Goal: Entertainment & Leisure: Consume media (video, audio)

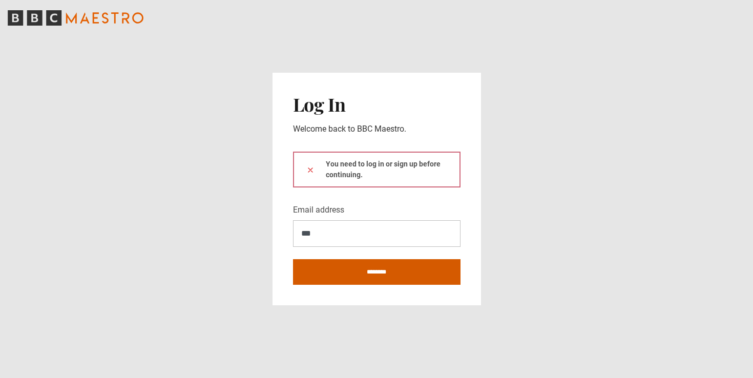
type input "**********"
click at [374, 277] on input "********" at bounding box center [376, 272] width 167 height 26
type input "**********"
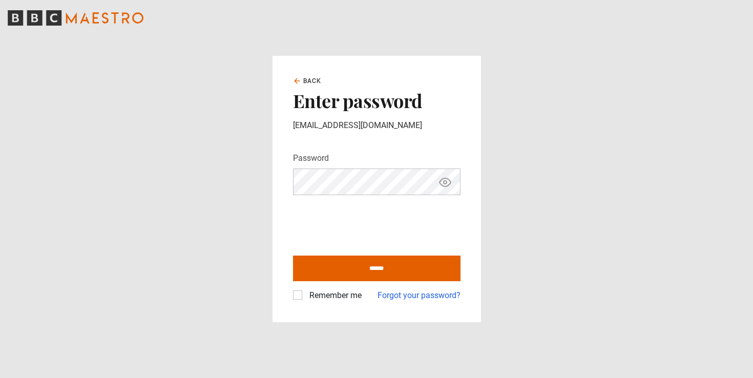
click at [305, 292] on label "Remember me" at bounding box center [333, 295] width 56 height 12
click at [346, 273] on input "******" at bounding box center [376, 269] width 167 height 26
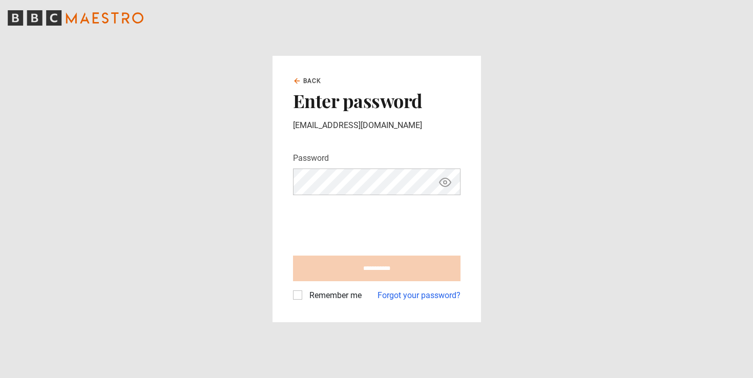
type input "**********"
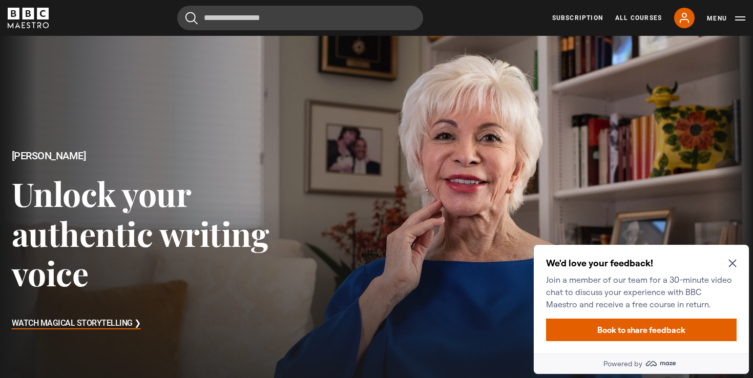
click at [732, 264] on icon "Close Maze Prompt" at bounding box center [732, 264] width 8 height 8
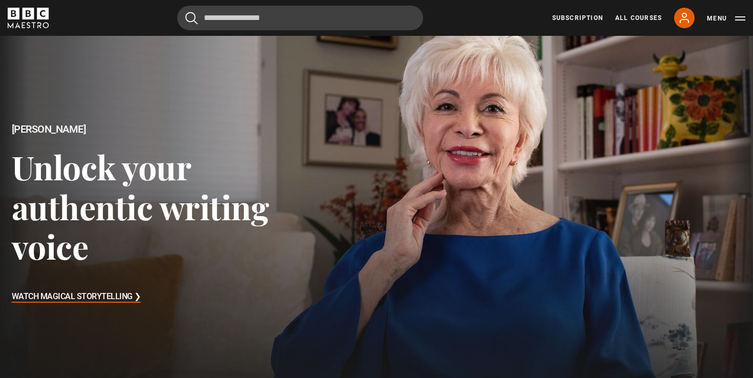
scroll to position [36, 0]
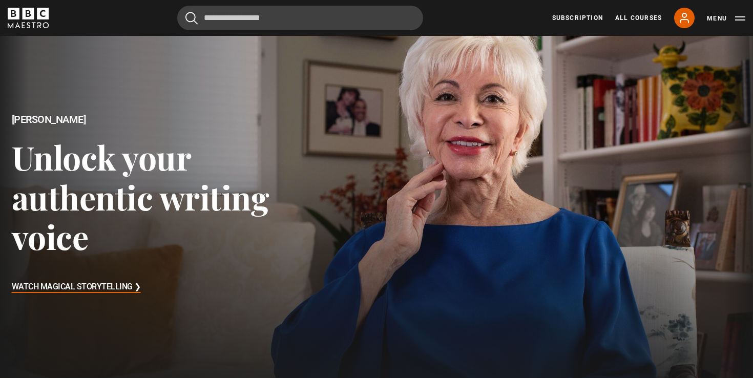
click at [31, 285] on h3 "Watch Magical Storytelling ❯" at bounding box center [76, 287] width 129 height 15
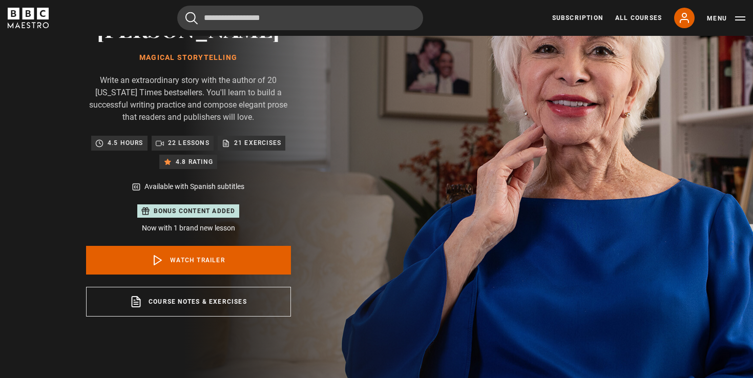
scroll to position [184, 0]
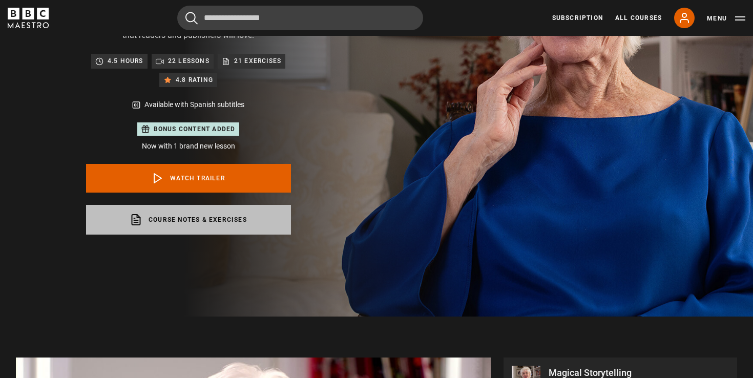
click at [164, 214] on link "Course notes & exercises opens in a new tab" at bounding box center [188, 220] width 205 height 30
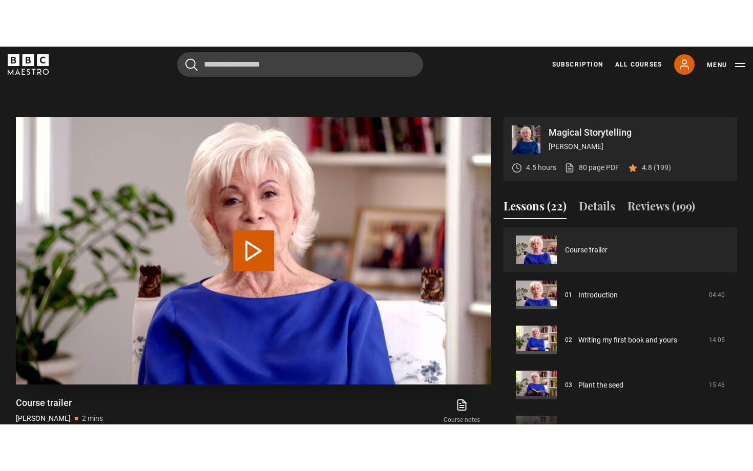
scroll to position [459, 0]
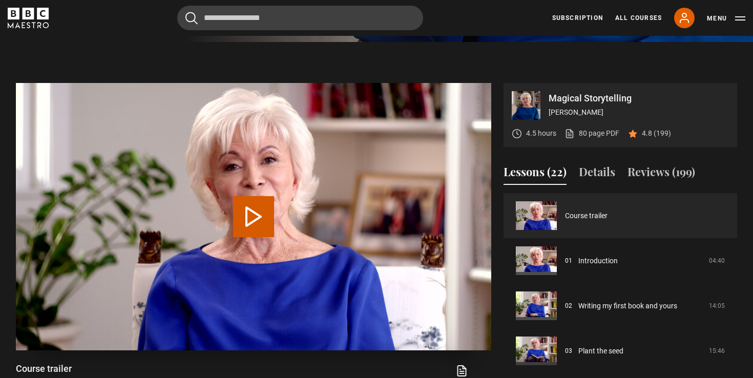
click at [256, 220] on button "Play Video" at bounding box center [253, 216] width 41 height 41
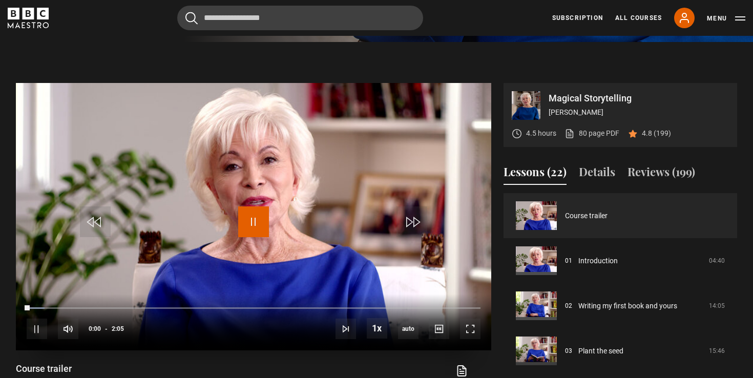
click at [256, 220] on span "Video Player" at bounding box center [253, 221] width 31 height 31
click at [327, 59] on section "Magical Storytelling Isabel Allende 4.5 hours 80 page PDF (opens in new tab) 4.…" at bounding box center [376, 243] width 753 height 403
click at [247, 223] on span "Video Player" at bounding box center [253, 221] width 31 height 31
click at [466, 329] on span "Video Player" at bounding box center [470, 329] width 20 height 20
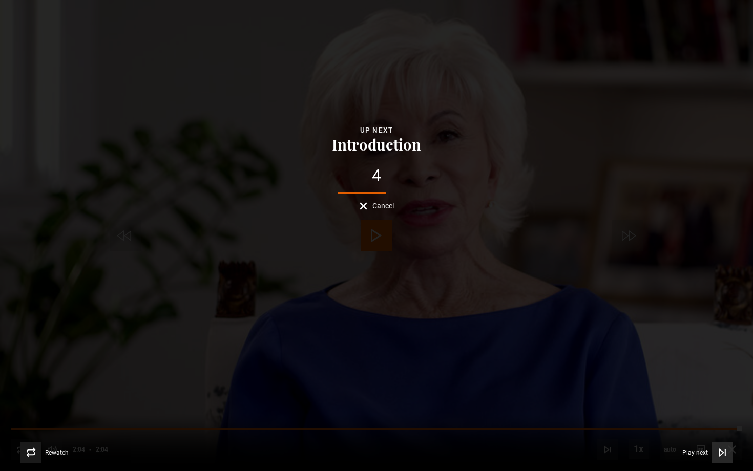
click at [724, 377] on icon "Video Player" at bounding box center [722, 453] width 10 height 10
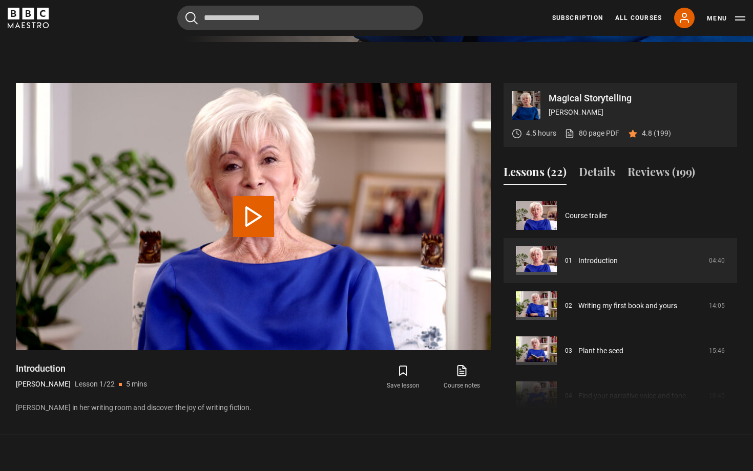
scroll to position [500, 0]
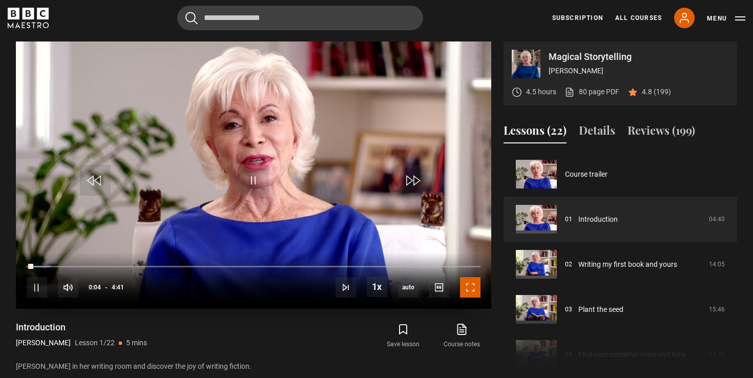
click at [468, 286] on span "Video Player" at bounding box center [470, 287] width 20 height 20
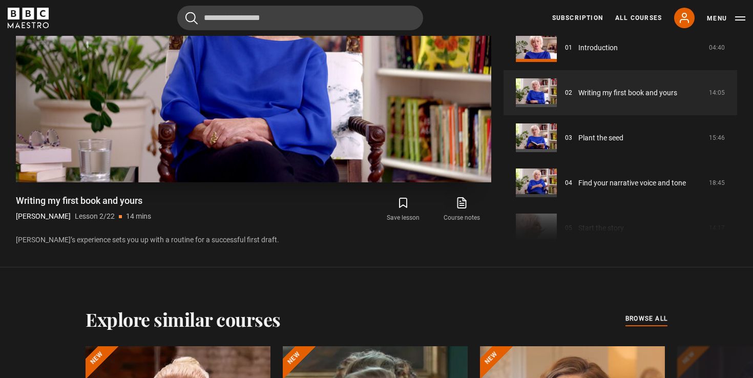
scroll to position [611, 0]
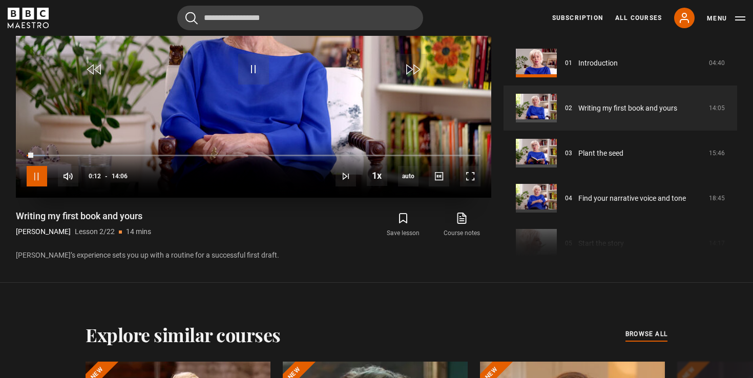
click at [35, 178] on span "Video Player" at bounding box center [37, 176] width 20 height 20
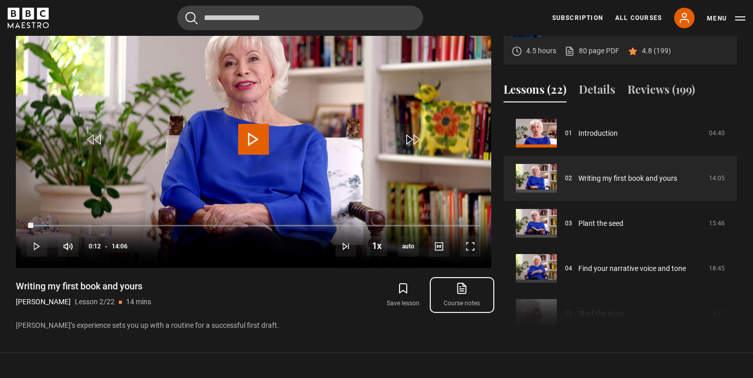
click at [464, 289] on icon at bounding box center [461, 288] width 13 height 12
click at [258, 140] on span "Video Player" at bounding box center [253, 139] width 31 height 31
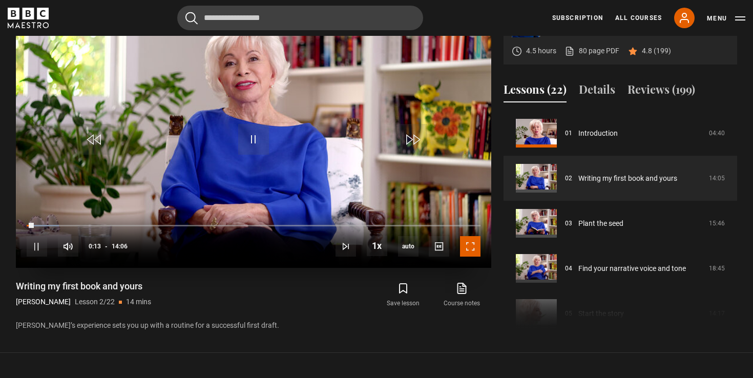
click at [470, 247] on span "Video Player" at bounding box center [470, 246] width 20 height 20
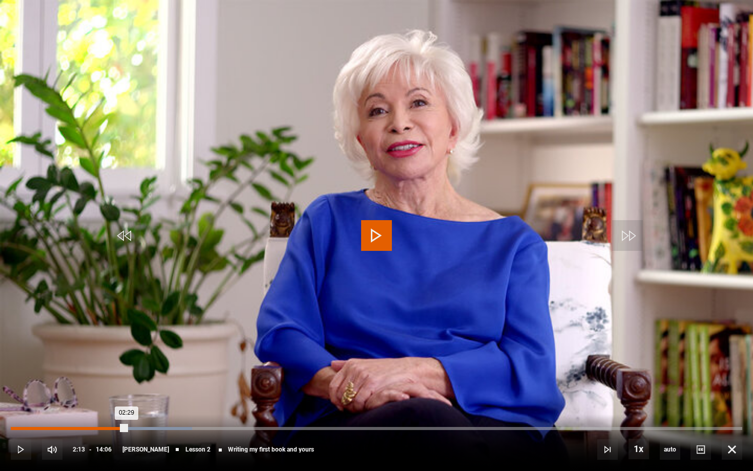
click at [126, 377] on div "Loaded : 24.82% 02:13 02:29" at bounding box center [376, 428] width 731 height 3
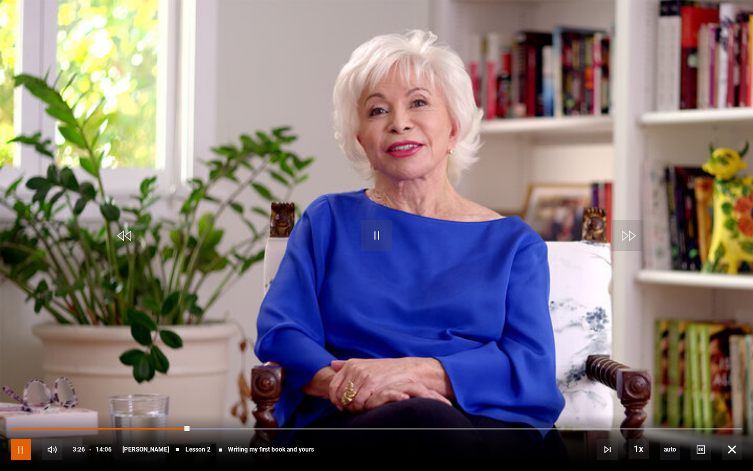
click at [15, 377] on span "Video Player" at bounding box center [21, 449] width 20 height 20
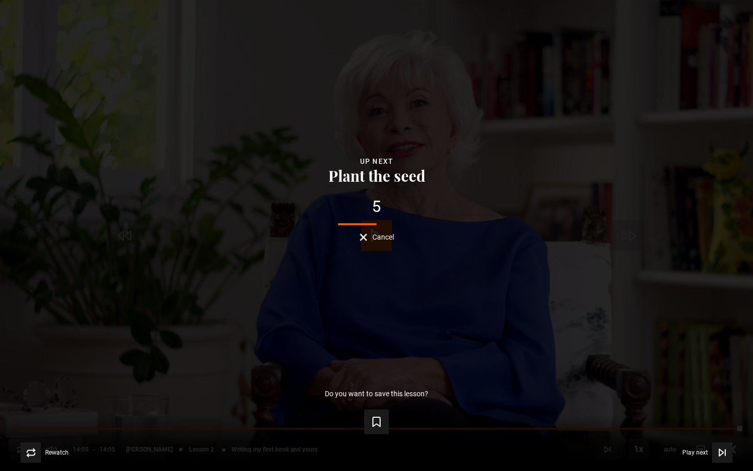
click at [372, 241] on span "Cancel" at bounding box center [383, 237] width 22 height 7
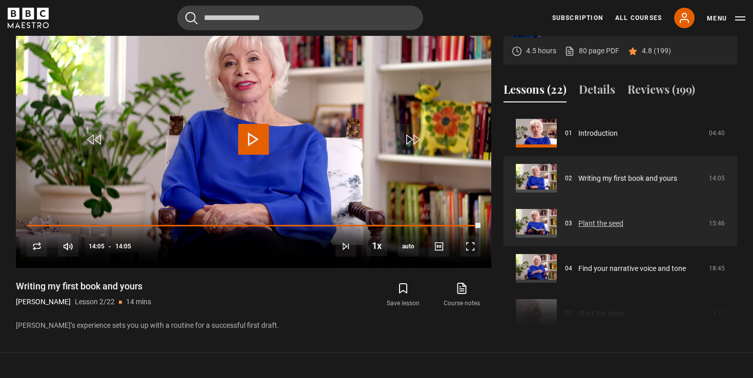
click at [583, 223] on link "Plant the seed" at bounding box center [600, 223] width 45 height 11
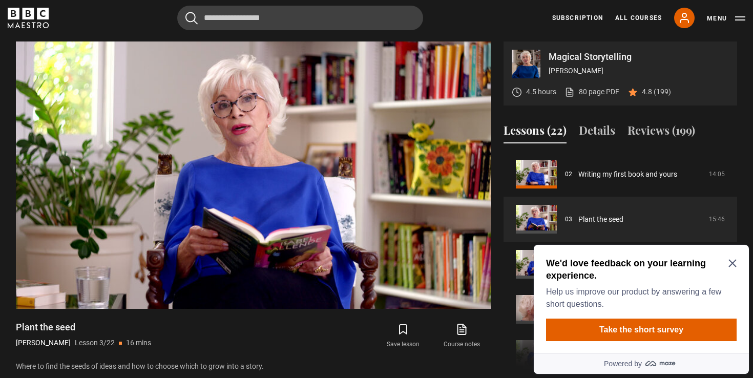
click at [734, 261] on icon "Close Maze Prompt" at bounding box center [732, 263] width 8 height 8
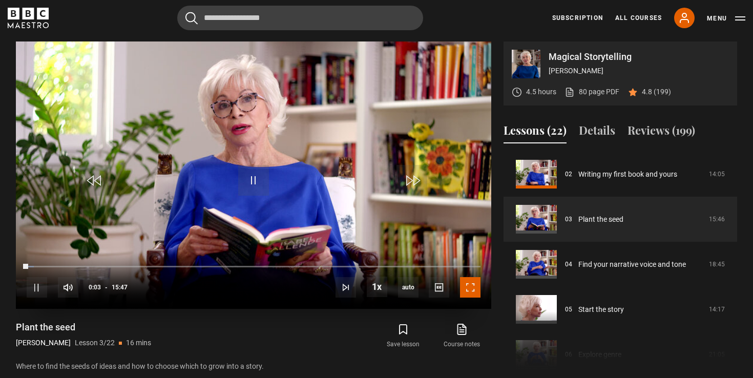
click at [461, 290] on span "Video Player" at bounding box center [470, 287] width 20 height 20
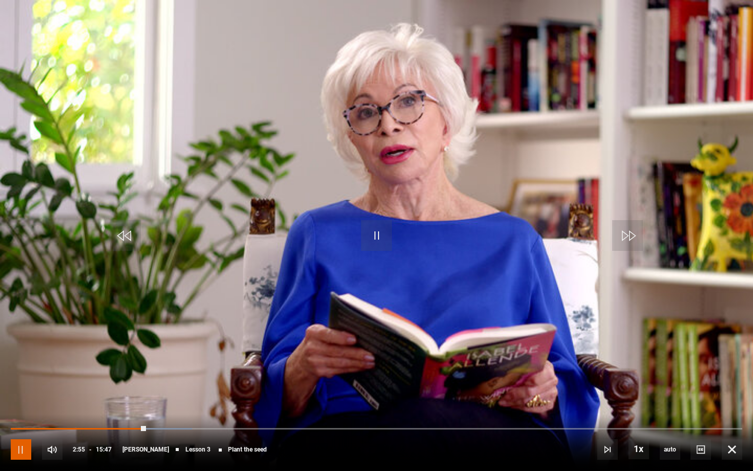
click at [19, 377] on span "Video Player" at bounding box center [21, 449] width 20 height 20
click at [18, 377] on span "Video Player" at bounding box center [21, 449] width 20 height 20
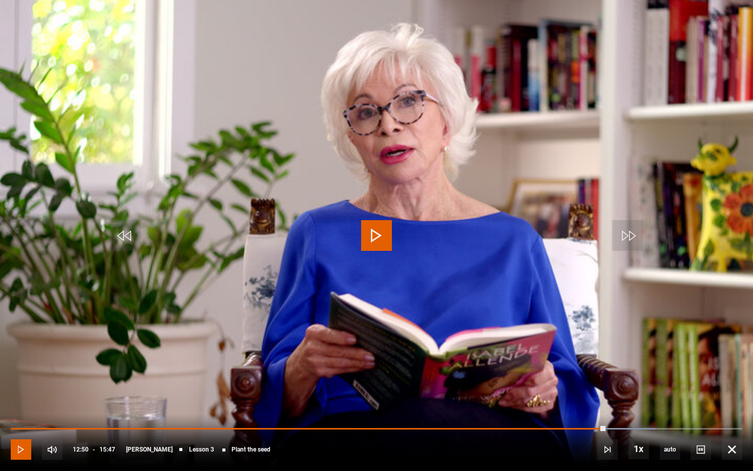
click at [18, 377] on span "Video Player" at bounding box center [21, 449] width 20 height 20
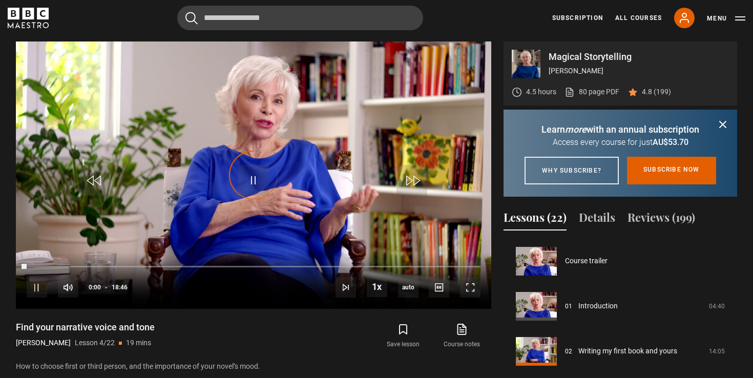
scroll to position [135, 0]
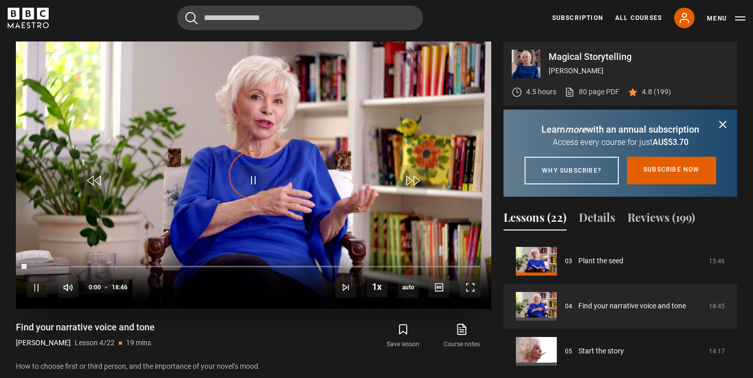
click at [255, 184] on div "Video Player is loading." at bounding box center [253, 175] width 51 height 51
click at [725, 121] on icon "submit" at bounding box center [723, 124] width 6 height 6
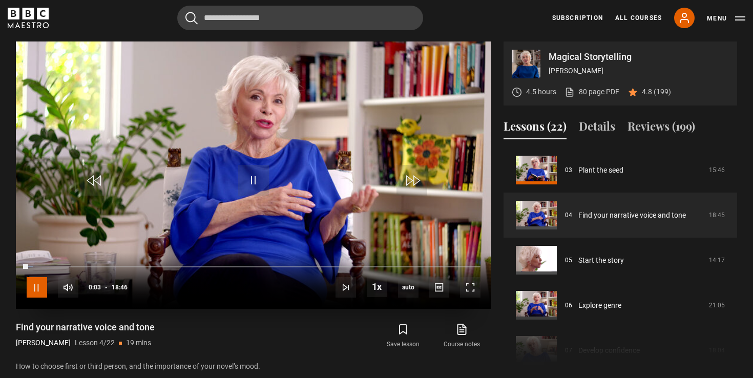
click at [41, 291] on span "Video Player" at bounding box center [37, 287] width 20 height 20
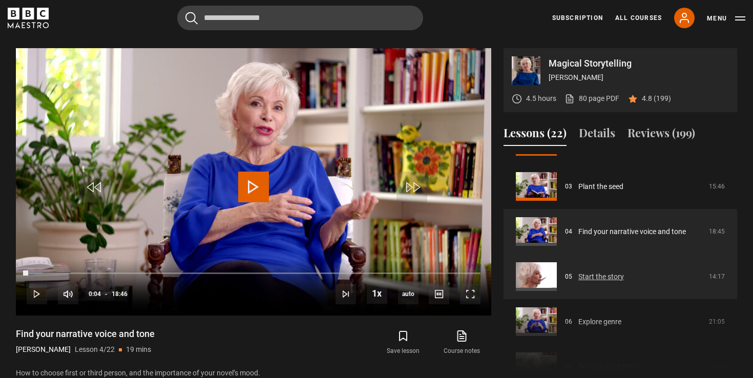
scroll to position [124, 0]
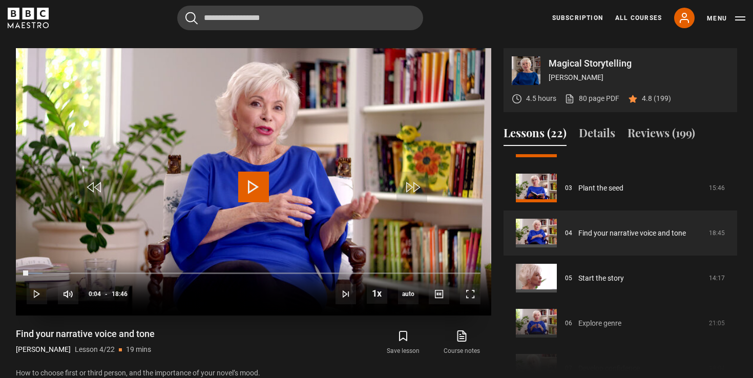
click at [251, 184] on span "Video Player" at bounding box center [253, 187] width 31 height 31
click at [466, 296] on span "Video Player" at bounding box center [470, 294] width 20 height 20
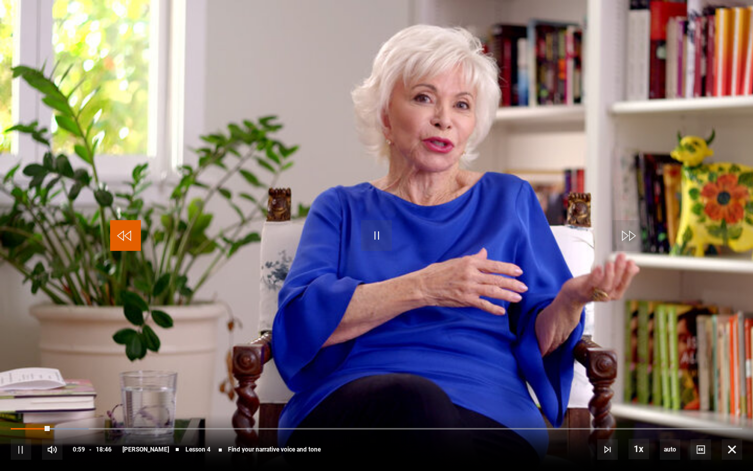
click at [132, 230] on span "Video Player" at bounding box center [125, 235] width 31 height 31
click at [124, 233] on span "Video Player" at bounding box center [125, 235] width 31 height 31
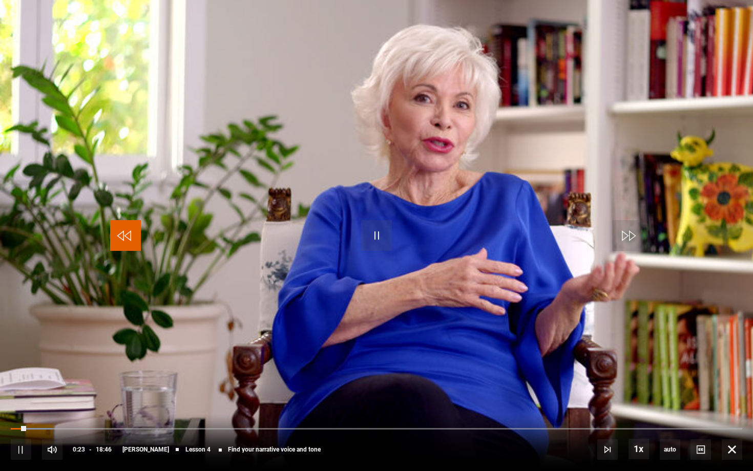
click at [118, 236] on span "Video Player" at bounding box center [125, 235] width 31 height 31
click at [123, 236] on span "Video Player" at bounding box center [125, 235] width 31 height 31
click at [374, 236] on span "Video Player" at bounding box center [376, 235] width 31 height 31
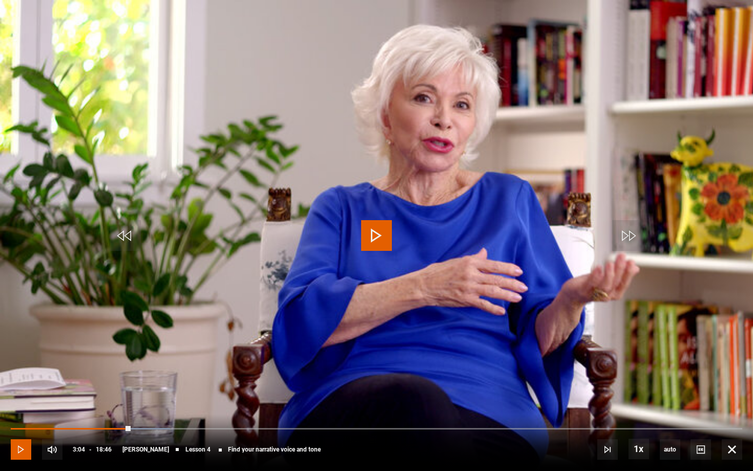
click at [18, 377] on span "Video Player" at bounding box center [21, 449] width 20 height 20
click at [575, 58] on video "Video Player" at bounding box center [376, 235] width 753 height 471
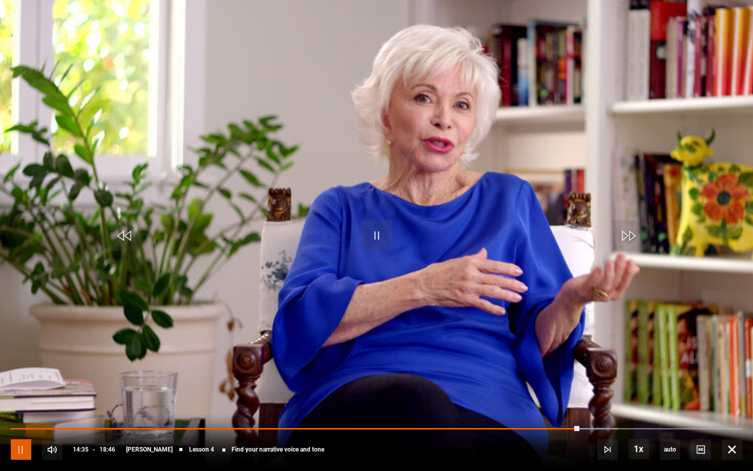
click at [25, 377] on span "Video Player" at bounding box center [21, 449] width 20 height 20
click at [17, 377] on span "Video Player" at bounding box center [21, 449] width 20 height 20
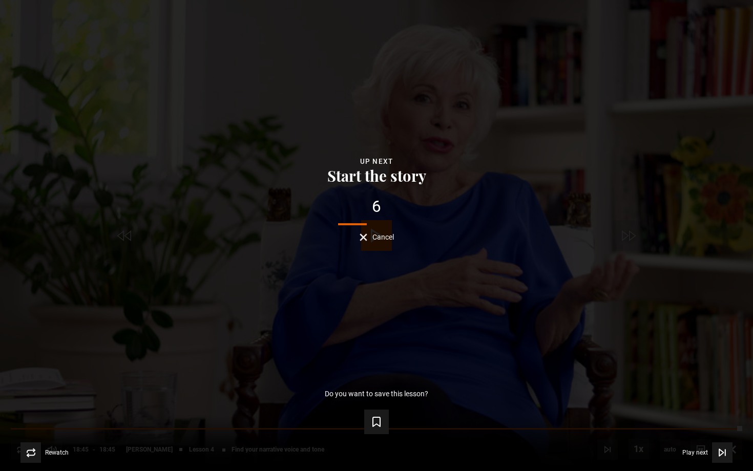
click at [386, 236] on span "Cancel" at bounding box center [383, 237] width 22 height 7
